Goal: Information Seeking & Learning: Learn about a topic

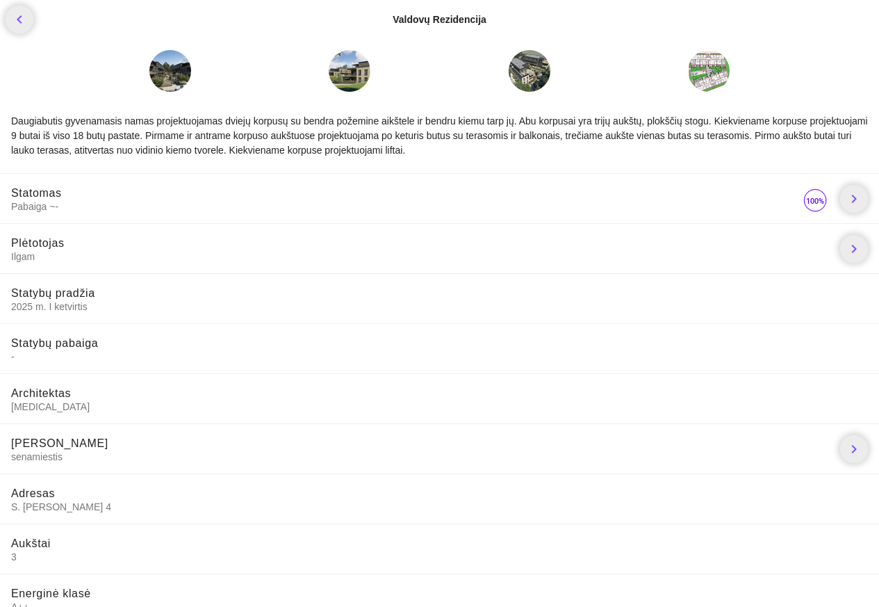
click at [70, 75] on div at bounding box center [439, 71] width 879 height 64
